Goal: Task Accomplishment & Management: Use online tool/utility

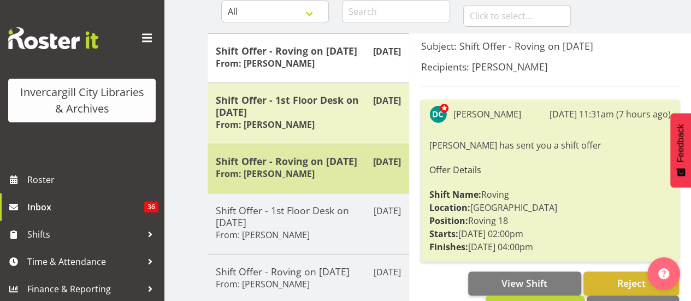
scroll to position [85, 0]
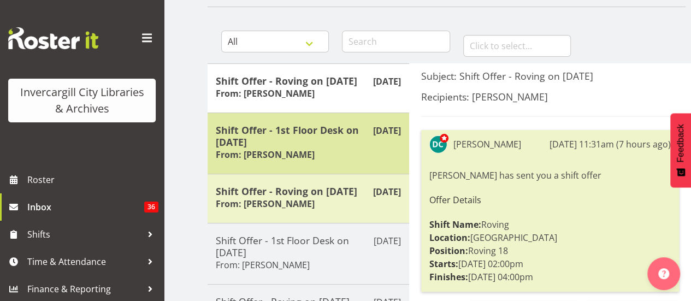
click at [269, 134] on h5 "Shift Offer - 1st Floor Desk on [DATE]" at bounding box center [308, 136] width 185 height 24
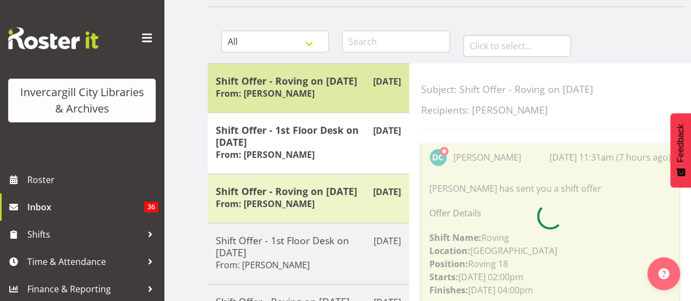
click at [297, 91] on h6 "From: Donald Cunningham" at bounding box center [265, 93] width 99 height 11
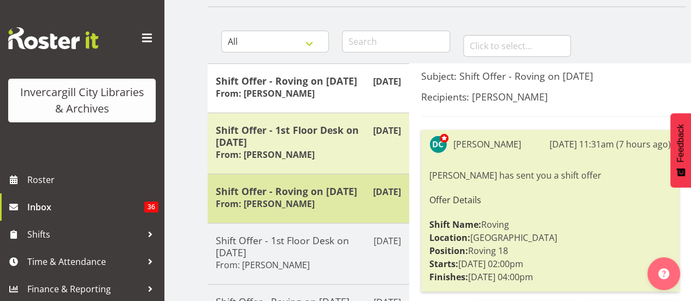
click at [279, 193] on h5 "Shift Offer - Roving on 19/10/25" at bounding box center [308, 191] width 185 height 12
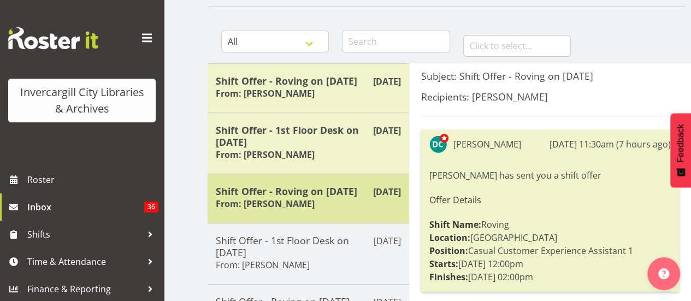
scroll to position [428, 0]
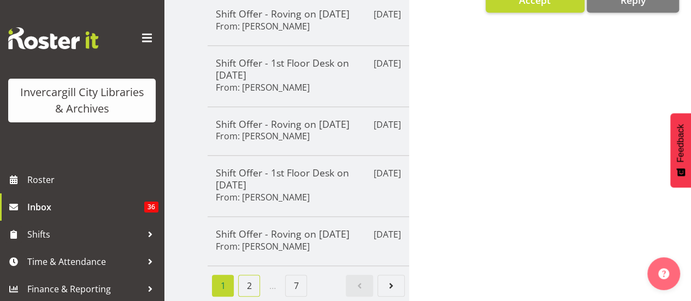
click at [249, 277] on link "2" at bounding box center [249, 286] width 22 height 22
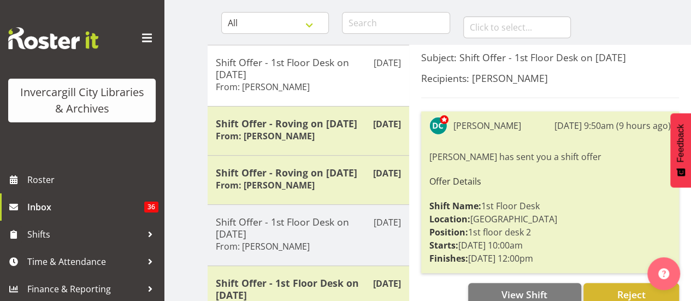
click at [292, 199] on div "Oct 9th Shift Offer - Roving on 16/10/25 From: Donald Cunningham" at bounding box center [309, 179] width 202 height 49
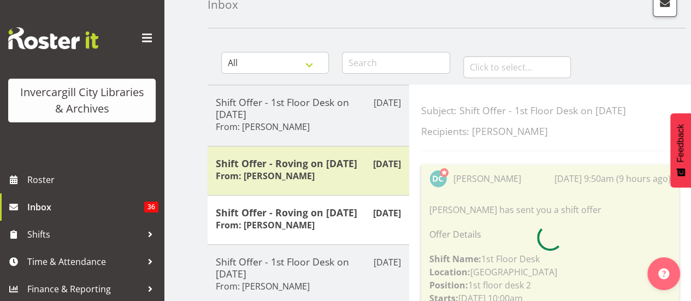
scroll to position [63, 0]
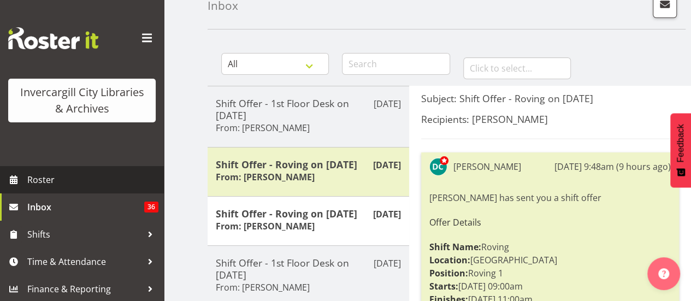
click at [65, 171] on link "Roster" at bounding box center [82, 179] width 164 height 27
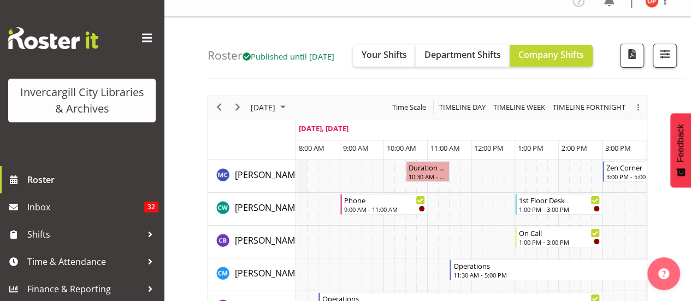
scroll to position [16, 0]
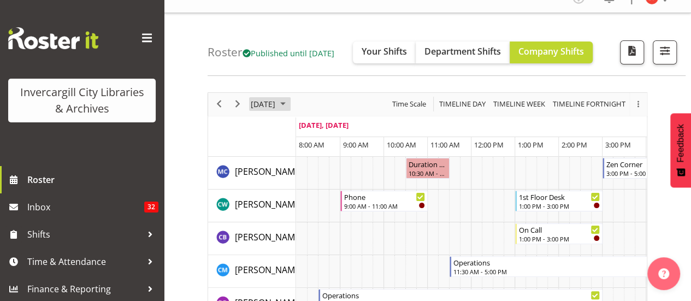
click at [276, 97] on span "[DATE]" at bounding box center [263, 104] width 27 height 14
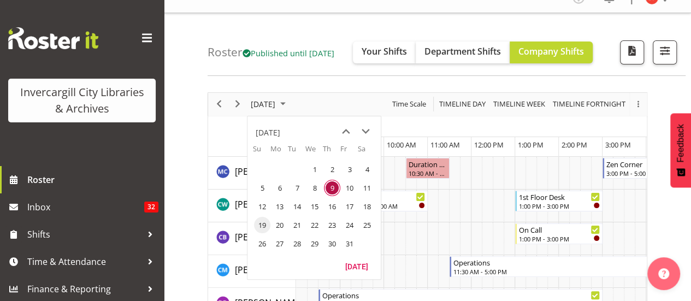
click at [262, 227] on span "19" at bounding box center [262, 225] width 16 height 16
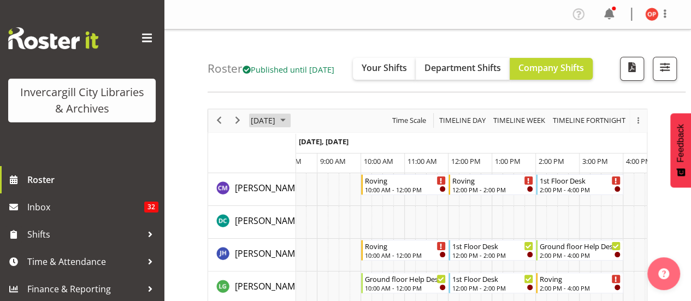
click at [270, 120] on span "October 19, 2025" at bounding box center [263, 121] width 27 height 14
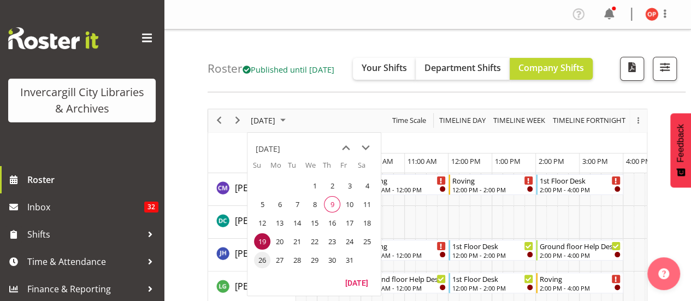
click at [263, 253] on span "26" at bounding box center [262, 260] width 16 height 16
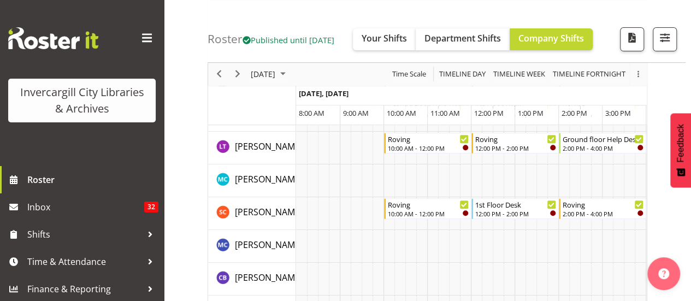
scroll to position [215, 0]
